Goal: Information Seeking & Learning: Understand process/instructions

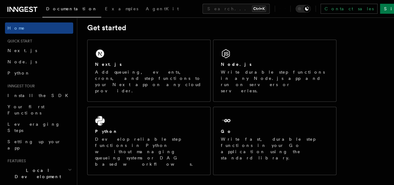
scroll to position [93, 0]
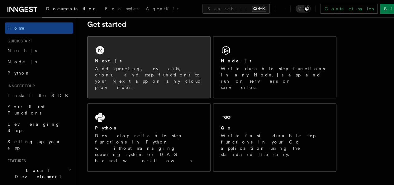
click at [111, 79] on p "Add queueing, events, crons, and step functions to your Next app on any cloud p…" at bounding box center [149, 77] width 108 height 25
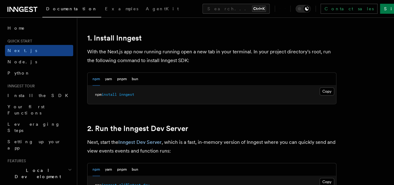
scroll to position [340, 0]
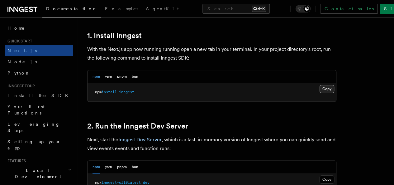
click at [319, 93] on button "Copy Copied" at bounding box center [326, 89] width 15 height 8
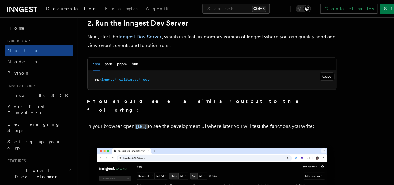
scroll to position [444, 0]
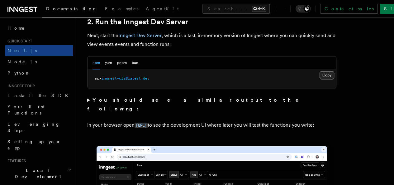
click at [319, 79] on button "Copy Copied" at bounding box center [326, 75] width 15 height 8
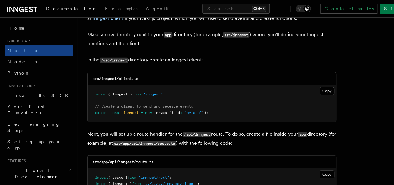
scroll to position [768, 0]
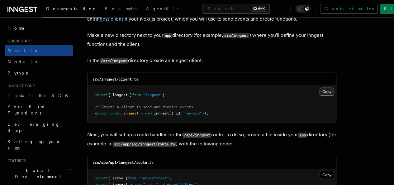
click at [319, 87] on button "Copy Copied" at bounding box center [326, 91] width 15 height 8
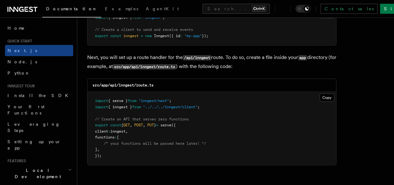
scroll to position [857, 0]
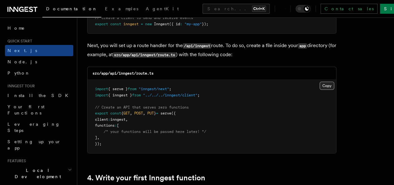
click at [319, 82] on button "Copy Copied" at bounding box center [326, 86] width 15 height 8
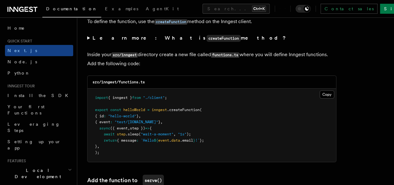
scroll to position [1081, 0]
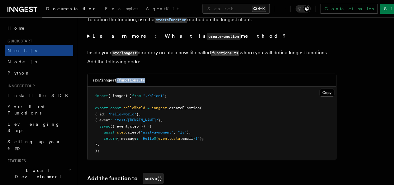
drag, startPoint x: 118, startPoint y: 75, endPoint x: 150, endPoint y: 75, distance: 31.8
click at [150, 75] on div "src/inngest/functions.ts" at bounding box center [211, 80] width 248 height 13
copy code "/functions.ts"
click at [186, 75] on div "src/inngest/functions.ts" at bounding box center [211, 80] width 248 height 13
drag, startPoint x: 120, startPoint y: 74, endPoint x: 151, endPoint y: 75, distance: 30.8
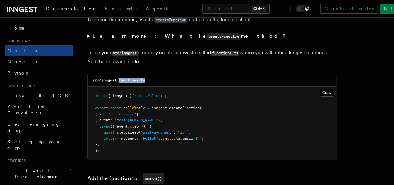
click at [151, 75] on div "src/inngest/functions.ts" at bounding box center [211, 80] width 248 height 13
copy code "functions.ts"
click at [319, 90] on button "Copy Copied" at bounding box center [326, 92] width 15 height 8
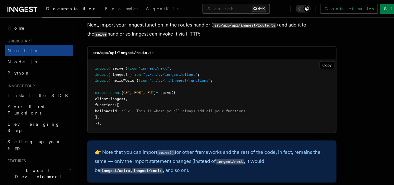
scroll to position [1249, 0]
drag, startPoint x: 137, startPoint y: 47, endPoint x: 158, endPoint y: 47, distance: 21.5
click at [158, 47] on div "src/app/api/inngest/route.ts" at bounding box center [211, 52] width 248 height 13
click at [170, 46] on div "src/app/api/inngest/route.ts" at bounding box center [211, 52] width 248 height 13
click at [319, 61] on button "Copy Copied" at bounding box center [326, 65] width 15 height 8
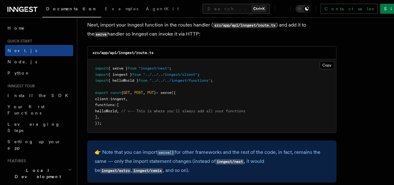
click at [319, 61] on button "Copy Copied" at bounding box center [326, 65] width 15 height 8
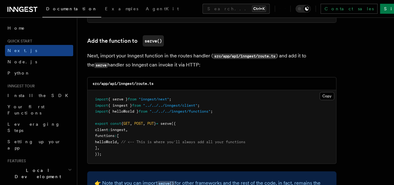
scroll to position [1214, 0]
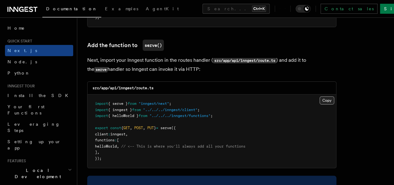
click at [319, 96] on button "Copy Copied" at bounding box center [326, 100] width 15 height 8
drag, startPoint x: 103, startPoint y: 140, endPoint x: 128, endPoint y: 141, distance: 24.6
click at [128, 144] on span "helloWorld , // <-- This is where you'll always add all your functions" at bounding box center [170, 146] width 150 height 4
copy span "helloWorld ,"
